Goal: Find contact information: Find contact information

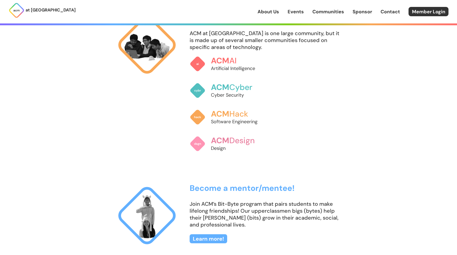
scroll to position [408, 0]
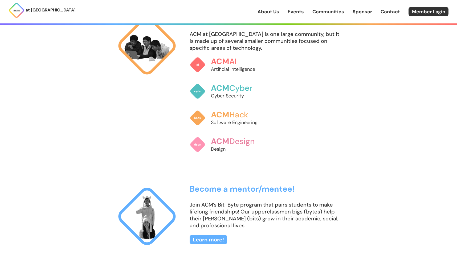
click at [274, 11] on link "About Us" at bounding box center [269, 11] width 22 height 7
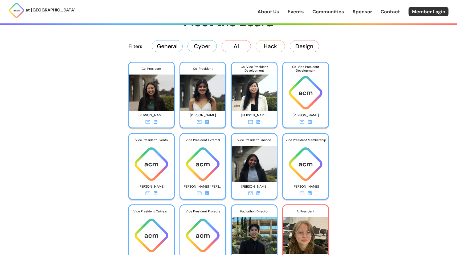
scroll to position [877, 0]
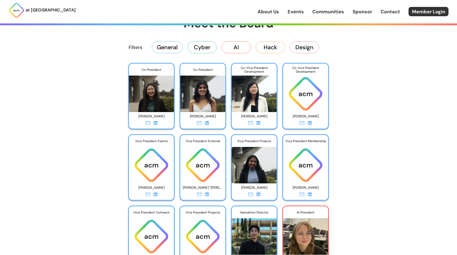
click at [172, 53] on button "General" at bounding box center [167, 47] width 31 height 12
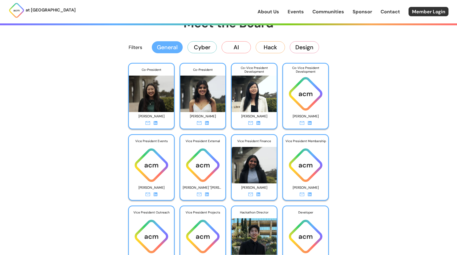
click at [203, 50] on button "Cyber" at bounding box center [202, 47] width 29 height 12
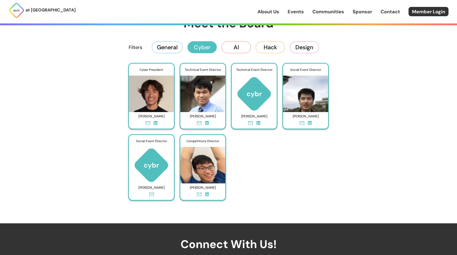
click at [228, 44] on button "AI" at bounding box center [236, 47] width 29 height 12
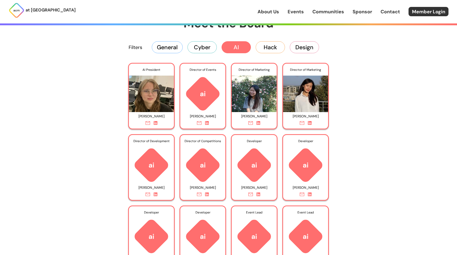
click at [245, 47] on button "AI" at bounding box center [236, 47] width 29 height 12
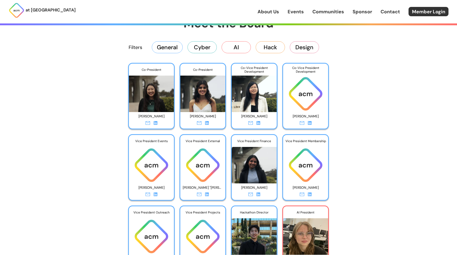
click at [272, 48] on button "Hack" at bounding box center [270, 47] width 29 height 12
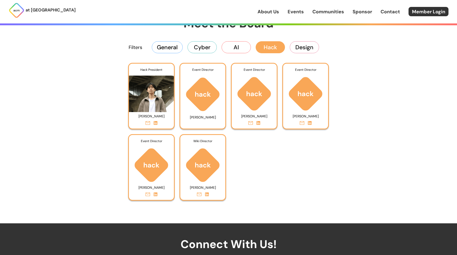
click at [277, 49] on button "Hack" at bounding box center [270, 47] width 29 height 12
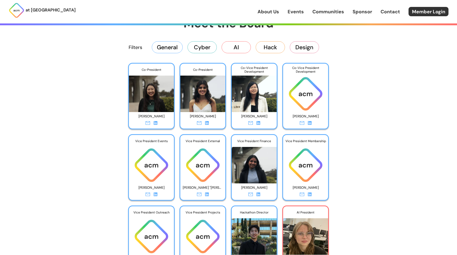
click at [310, 49] on button "Design" at bounding box center [304, 47] width 29 height 12
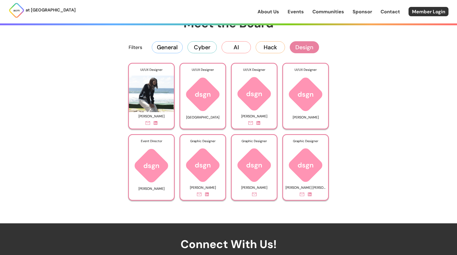
click at [303, 50] on button "Design" at bounding box center [304, 47] width 29 height 12
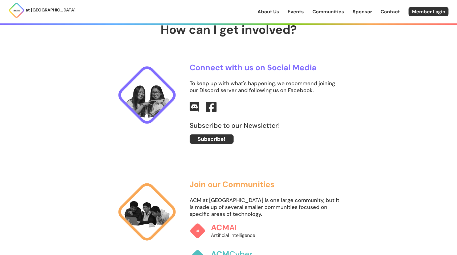
scroll to position [248, 0]
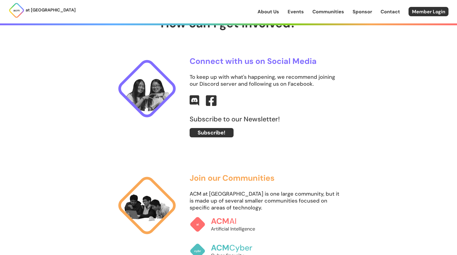
click at [274, 12] on link "About Us" at bounding box center [269, 11] width 22 height 7
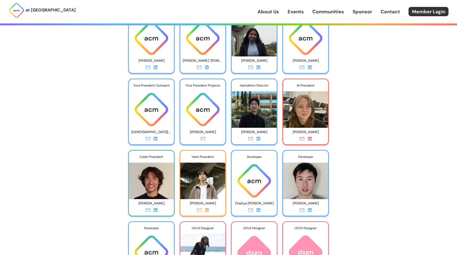
scroll to position [1005, 0]
click at [260, 212] on icon at bounding box center [259, 210] width 4 height 4
click at [250, 211] on icon at bounding box center [250, 210] width 5 height 4
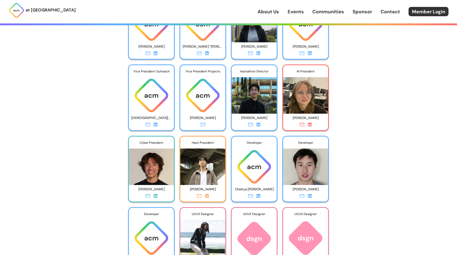
click at [155, 196] on icon at bounding box center [156, 196] width 4 height 4
click at [310, 196] on icon at bounding box center [310, 196] width 4 height 4
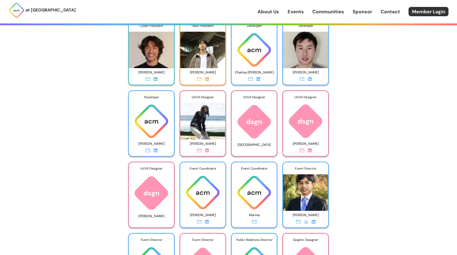
scroll to position [1138, 0]
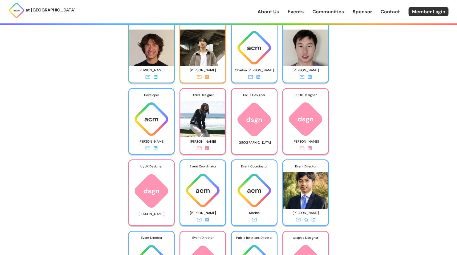
click at [156, 149] on icon at bounding box center [156, 149] width 4 height 4
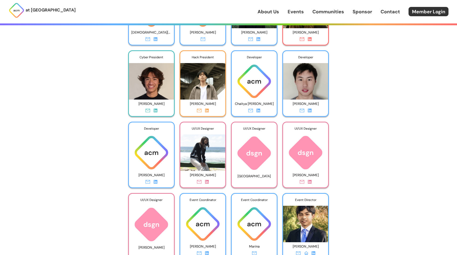
scroll to position [1102, 0]
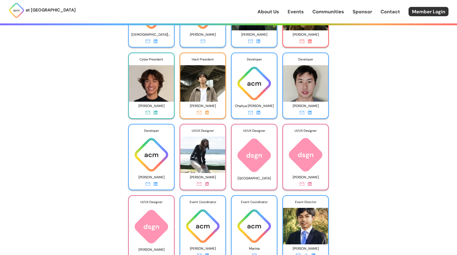
click at [207, 184] on icon at bounding box center [207, 184] width 4 height 4
click at [309, 185] on icon at bounding box center [310, 184] width 4 height 4
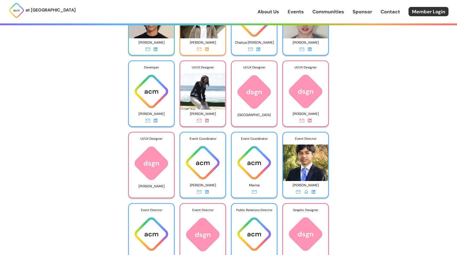
scroll to position [1181, 0]
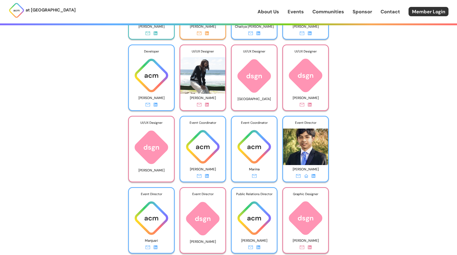
click at [312, 177] on icon at bounding box center [314, 176] width 4 height 4
click at [357, 154] on div "at [GEOGRAPHIC_DATA] About Us Events Communities Sponsor Contact Member Login A…" at bounding box center [228, 197] width 457 height 2757
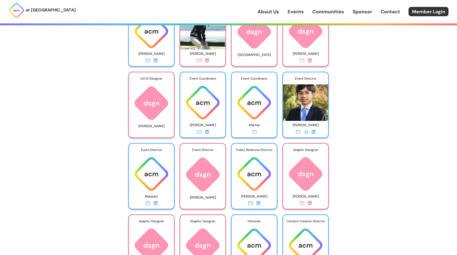
scroll to position [1251, 0]
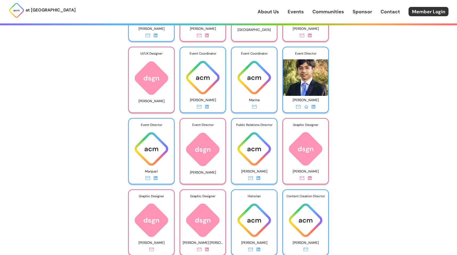
click at [156, 178] on icon at bounding box center [156, 178] width 4 height 4
click at [84, 166] on div "at [GEOGRAPHIC_DATA] About Us Events Communities Sponsor Contact Member Login A…" at bounding box center [228, 127] width 457 height 2757
drag, startPoint x: 197, startPoint y: 174, endPoint x: 214, endPoint y: 174, distance: 16.8
click at [214, 174] on p "[PERSON_NAME]" at bounding box center [203, 172] width 40 height 7
click at [257, 178] on icon at bounding box center [259, 178] width 4 height 4
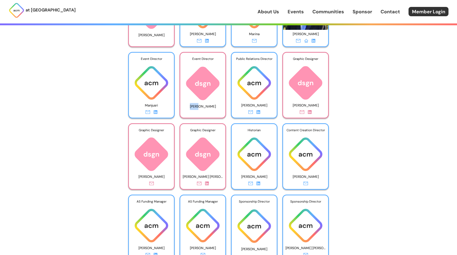
scroll to position [1320, 0]
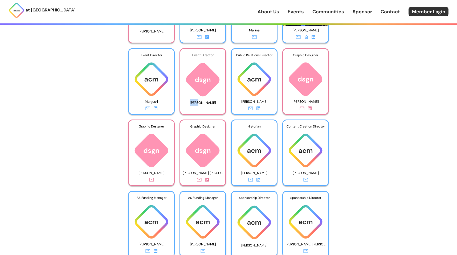
click at [259, 182] on icon at bounding box center [259, 180] width 4 height 4
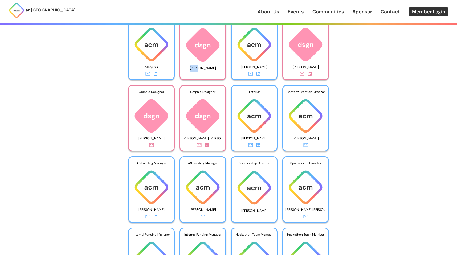
scroll to position [1362, 0]
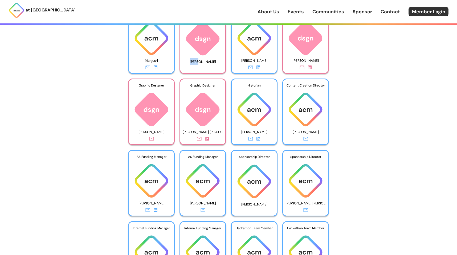
click at [155, 212] on icon at bounding box center [156, 210] width 4 height 4
click at [74, 184] on div "at [GEOGRAPHIC_DATA] About Us Events Communities Sponsor Contact Member Login A…" at bounding box center [228, 16] width 457 height 2757
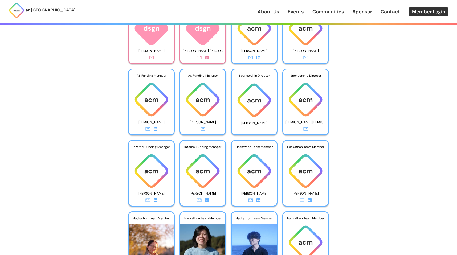
scroll to position [1459, 0]
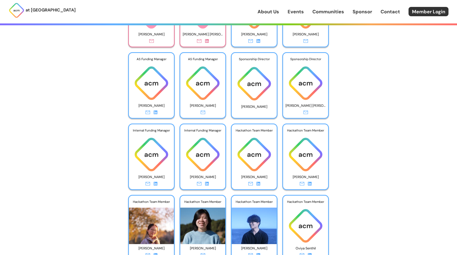
click at [155, 186] on icon at bounding box center [156, 184] width 4 height 4
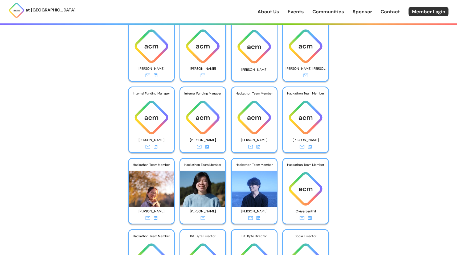
scroll to position [1500, 0]
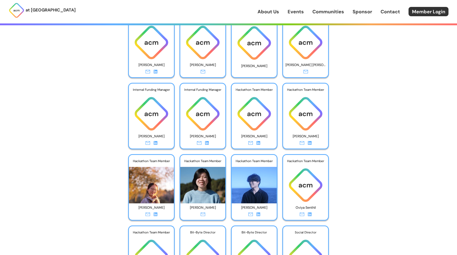
click at [155, 217] on link at bounding box center [156, 215] width 4 height 7
click at [259, 214] on icon at bounding box center [259, 215] width 4 height 4
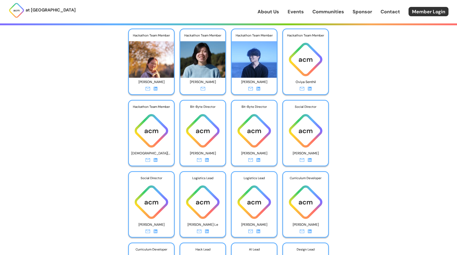
scroll to position [1607, 0]
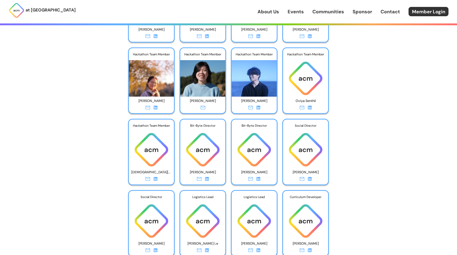
click at [311, 107] on icon at bounding box center [310, 108] width 4 height 4
click at [154, 180] on icon at bounding box center [156, 179] width 4 height 4
click at [210, 178] on div at bounding box center [202, 179] width 45 height 7
click at [207, 179] on icon at bounding box center [207, 179] width 4 height 4
click at [258, 178] on icon at bounding box center [259, 179] width 4 height 4
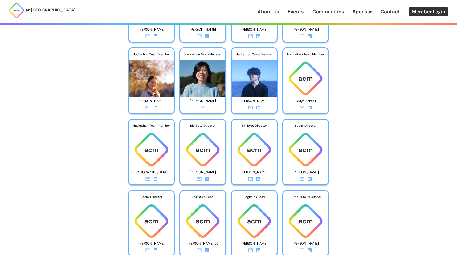
click at [310, 180] on icon at bounding box center [310, 179] width 4 height 4
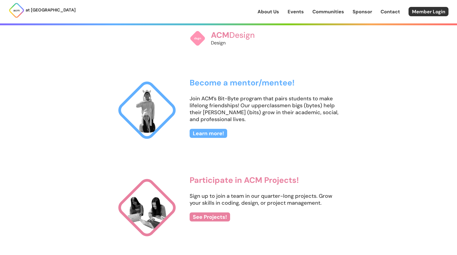
scroll to position [0, 0]
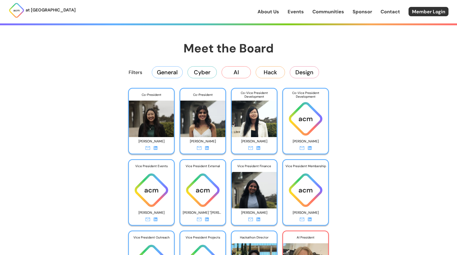
scroll to position [848, 0]
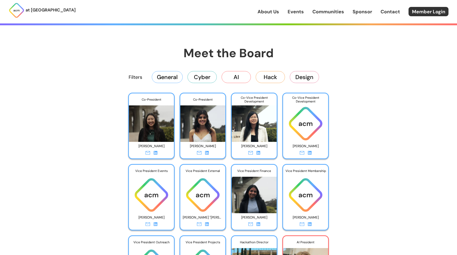
click at [156, 151] on link at bounding box center [156, 153] width 4 height 7
click at [207, 152] on icon at bounding box center [207, 153] width 4 height 4
click at [259, 153] on icon at bounding box center [259, 153] width 4 height 4
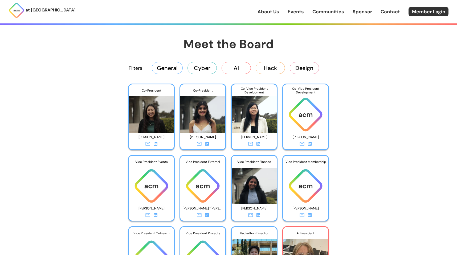
scroll to position [862, 0]
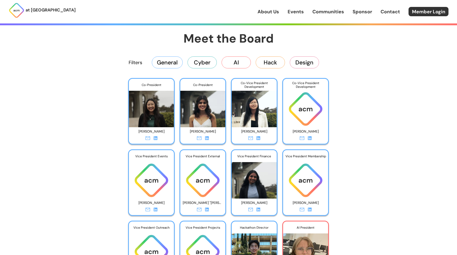
click at [310, 140] on link at bounding box center [310, 139] width 4 height 7
click at [156, 211] on icon at bounding box center [156, 210] width 4 height 4
click at [208, 211] on icon at bounding box center [207, 210] width 4 height 4
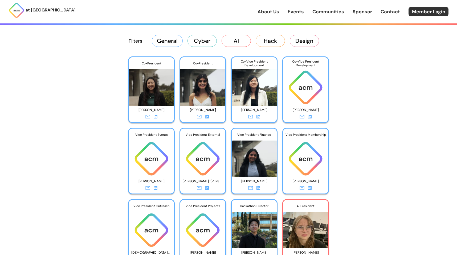
scroll to position [887, 0]
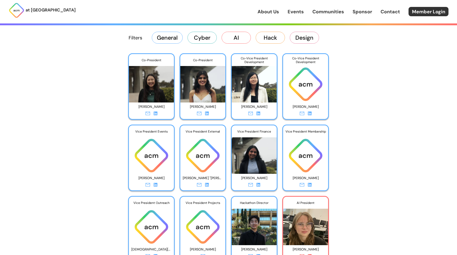
click at [206, 184] on icon at bounding box center [207, 185] width 4 height 4
click at [259, 185] on icon at bounding box center [259, 185] width 4 height 4
click at [313, 186] on div at bounding box center [305, 185] width 45 height 7
click at [311, 186] on icon at bounding box center [310, 185] width 4 height 4
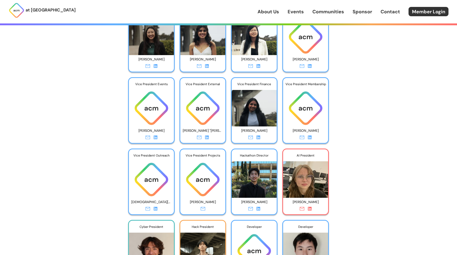
scroll to position [938, 0]
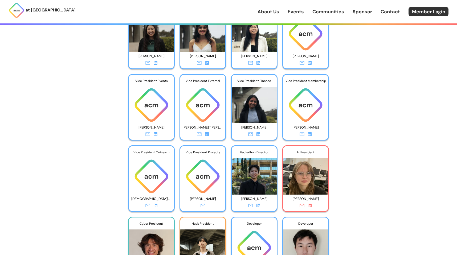
click at [154, 205] on icon at bounding box center [156, 206] width 4 height 4
click at [258, 208] on icon at bounding box center [259, 206] width 4 height 4
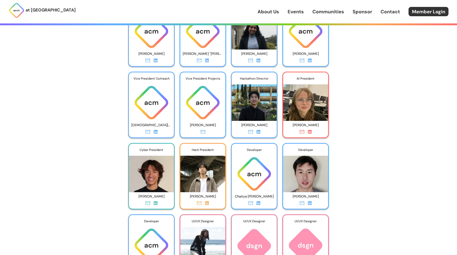
scroll to position [1012, 0]
